Goal: Check status

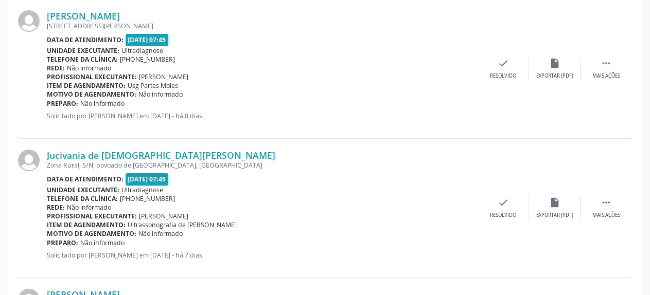
scroll to position [1155, 0]
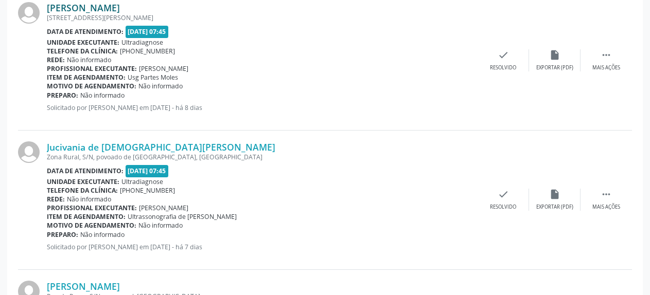
click at [69, 10] on link "[PERSON_NAME]" at bounding box center [83, 7] width 73 height 11
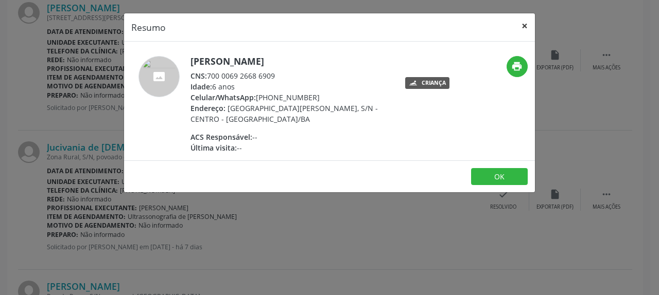
click at [523, 28] on button "×" at bounding box center [524, 25] width 21 height 25
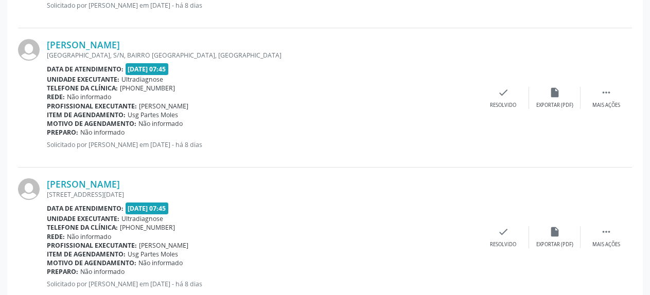
scroll to position [0, 0]
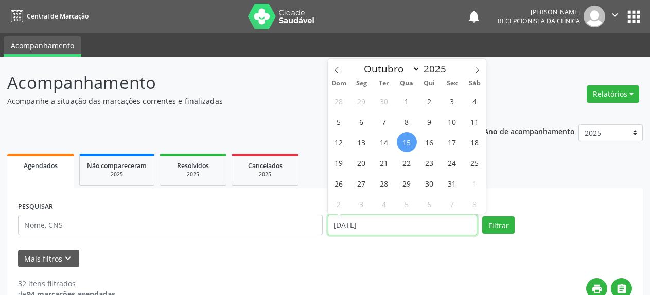
click at [345, 224] on input "[DATE]" at bounding box center [403, 225] width 150 height 21
click at [450, 146] on span "17" at bounding box center [452, 142] width 20 height 20
type input "[DATE]"
click at [450, 146] on span "17" at bounding box center [452, 142] width 20 height 20
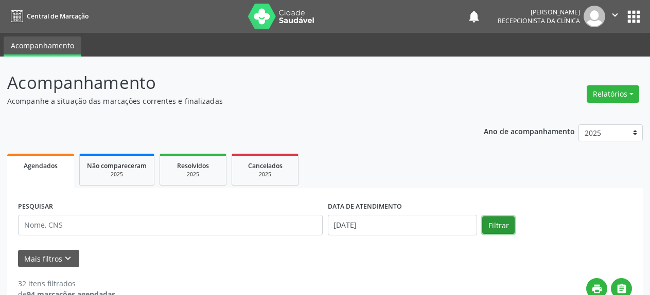
click at [494, 226] on button "Filtrar" at bounding box center [498, 225] width 32 height 17
click at [372, 236] on div "DATA DE ATENDIMENTO [DATE]" at bounding box center [402, 221] width 155 height 44
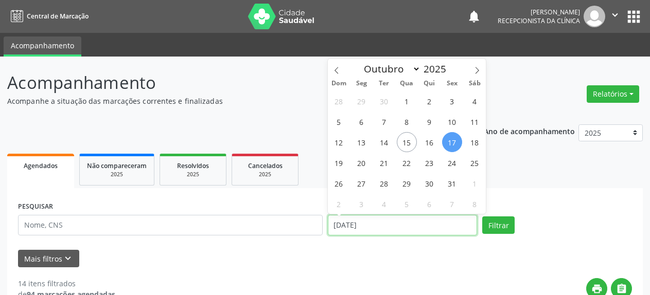
click at [369, 234] on input "[DATE]" at bounding box center [403, 225] width 150 height 21
click at [358, 162] on span "20" at bounding box center [362, 163] width 20 height 20
type input "[DATE]"
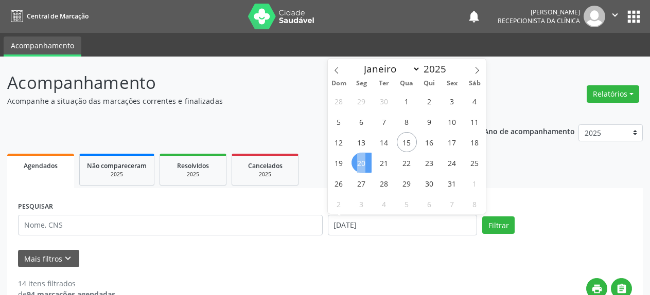
click at [358, 162] on span "20" at bounding box center [362, 163] width 20 height 20
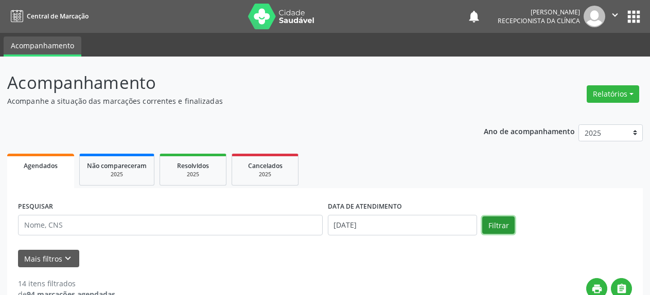
click at [497, 227] on button "Filtrar" at bounding box center [498, 225] width 32 height 17
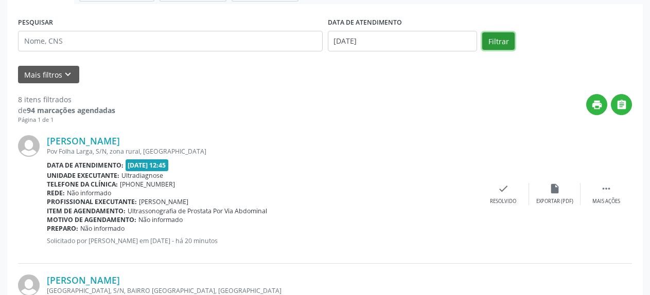
scroll to position [44, 0]
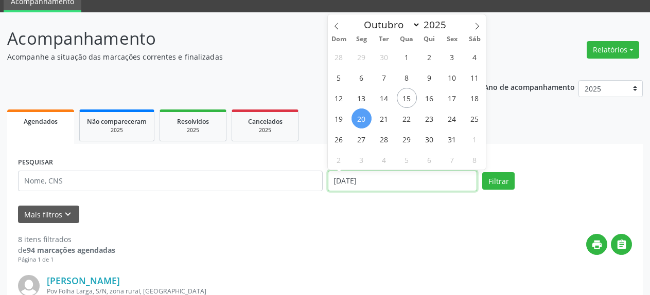
click at [386, 182] on input "[DATE]" at bounding box center [403, 181] width 150 height 21
click at [408, 96] on span "15" at bounding box center [407, 98] width 20 height 20
type input "[DATE]"
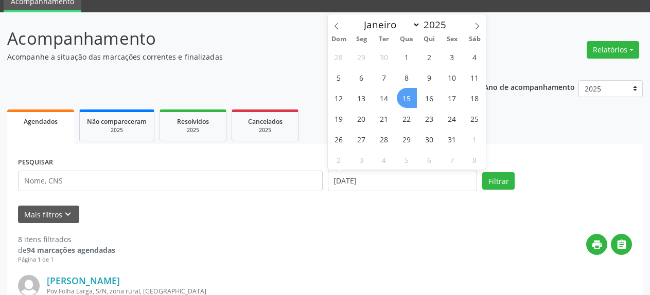
click at [408, 96] on span "15" at bounding box center [407, 98] width 20 height 20
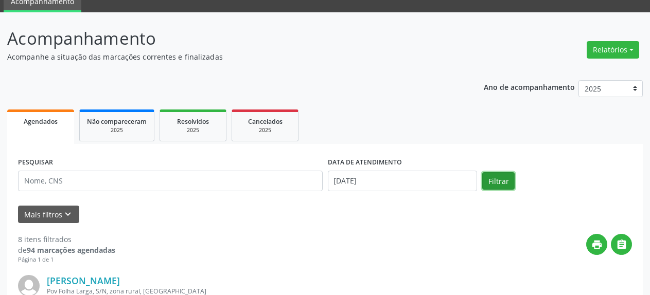
click at [495, 182] on button "Filtrar" at bounding box center [498, 180] width 32 height 17
